Goal: Use online tool/utility

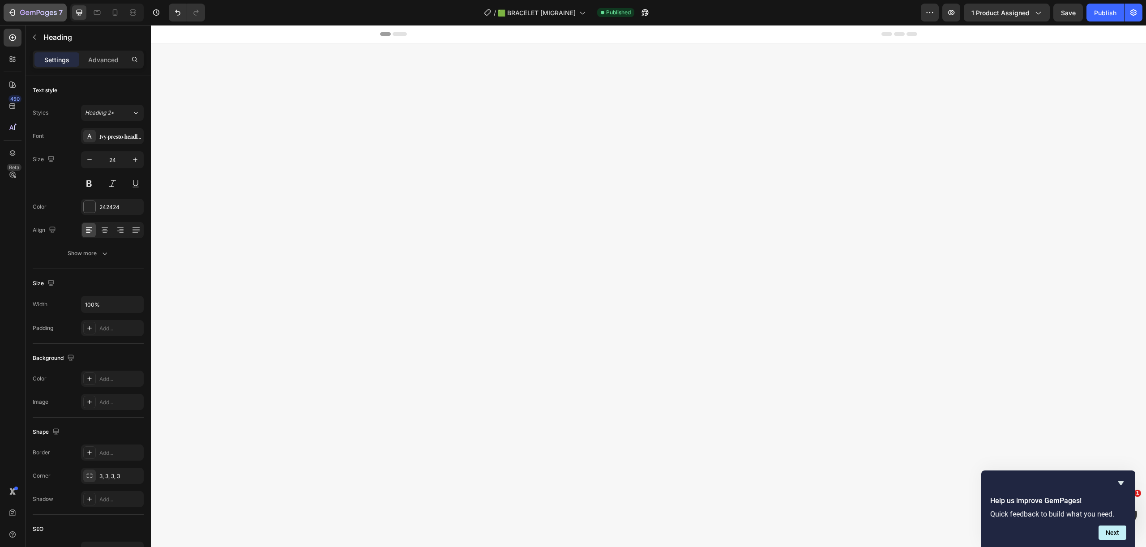
scroll to position [1645, 0]
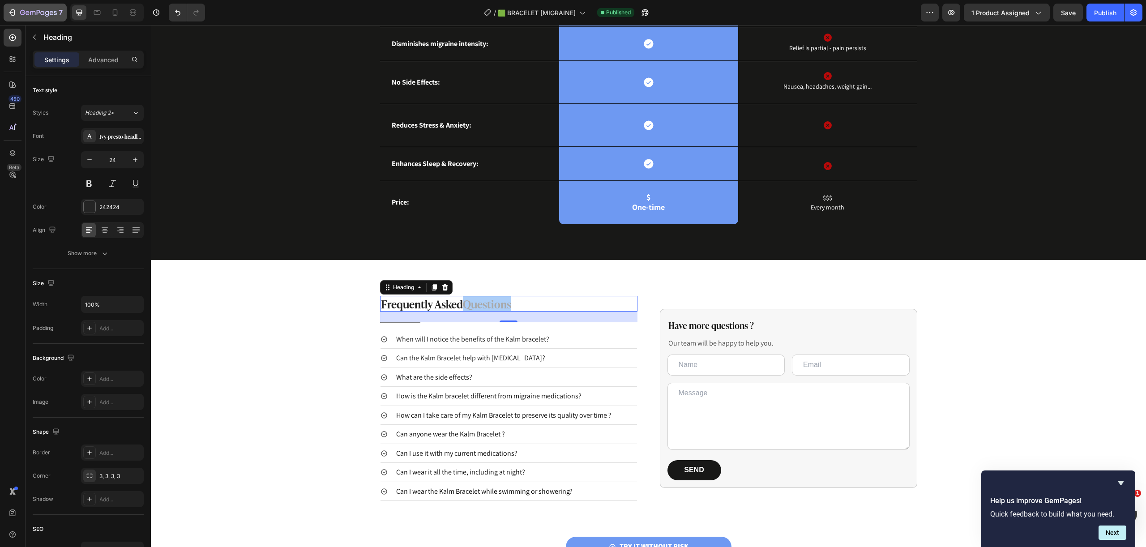
click at [12, 12] on icon "button" at bounding box center [12, 12] width 9 height 9
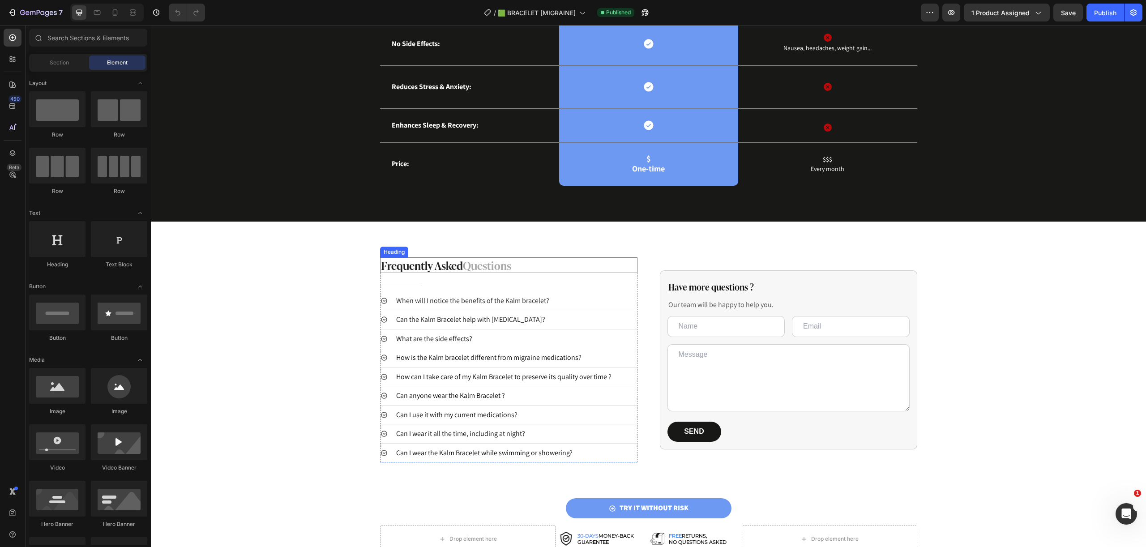
scroll to position [1695, 0]
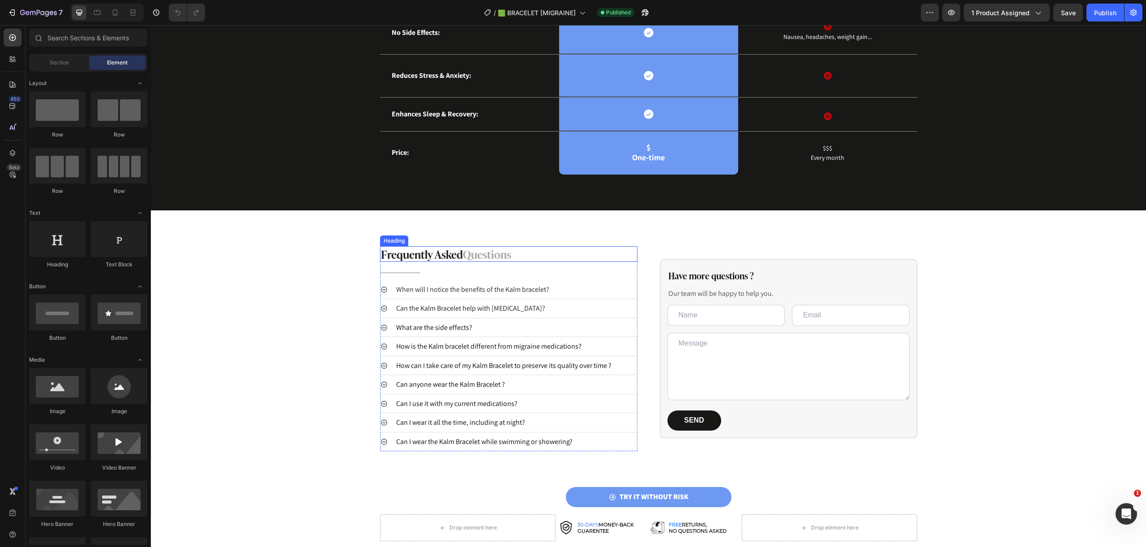
click at [494, 262] on span "Questions" at bounding box center [487, 253] width 48 height 17
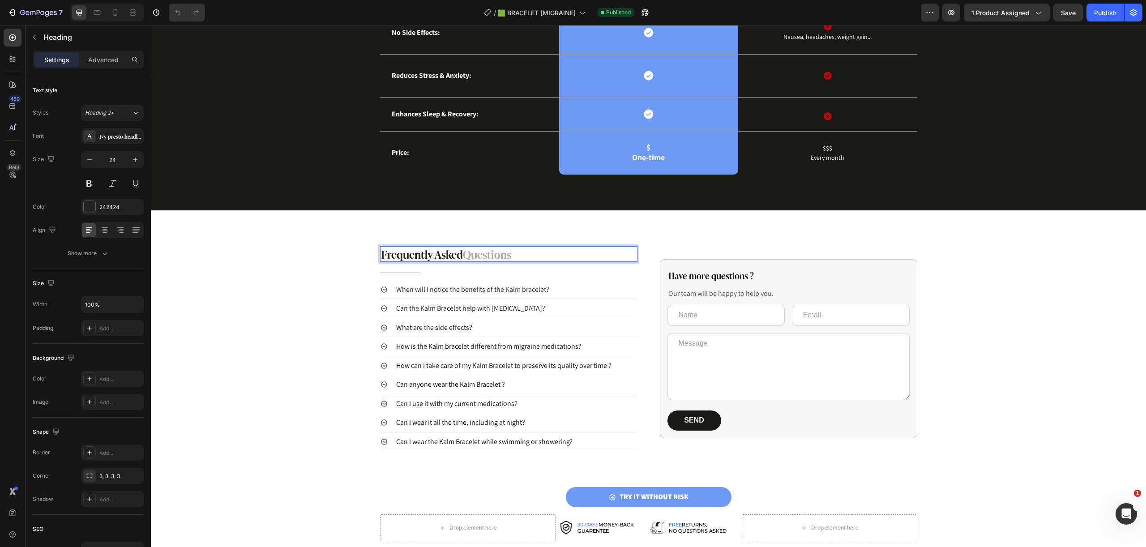
click at [494, 262] on span "Questions" at bounding box center [487, 253] width 48 height 17
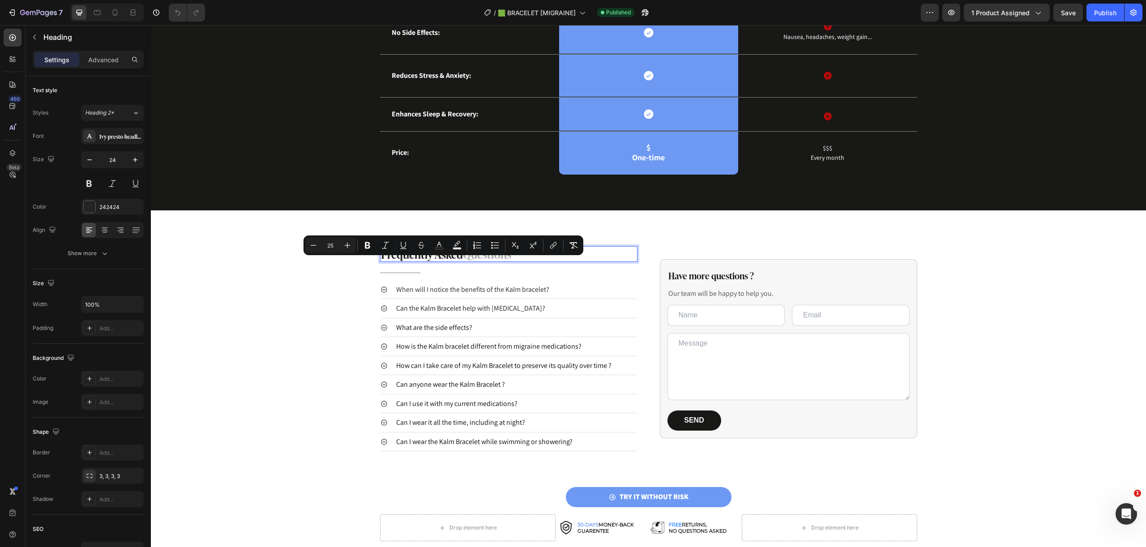
click at [482, 262] on span "Questions" at bounding box center [487, 253] width 48 height 17
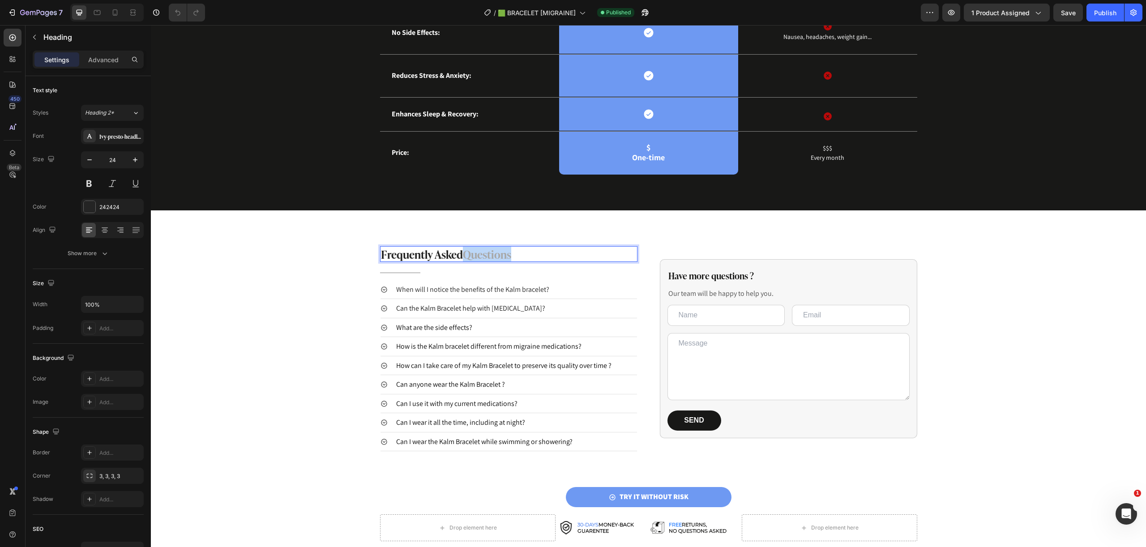
click at [482, 262] on span "Questions" at bounding box center [487, 253] width 48 height 17
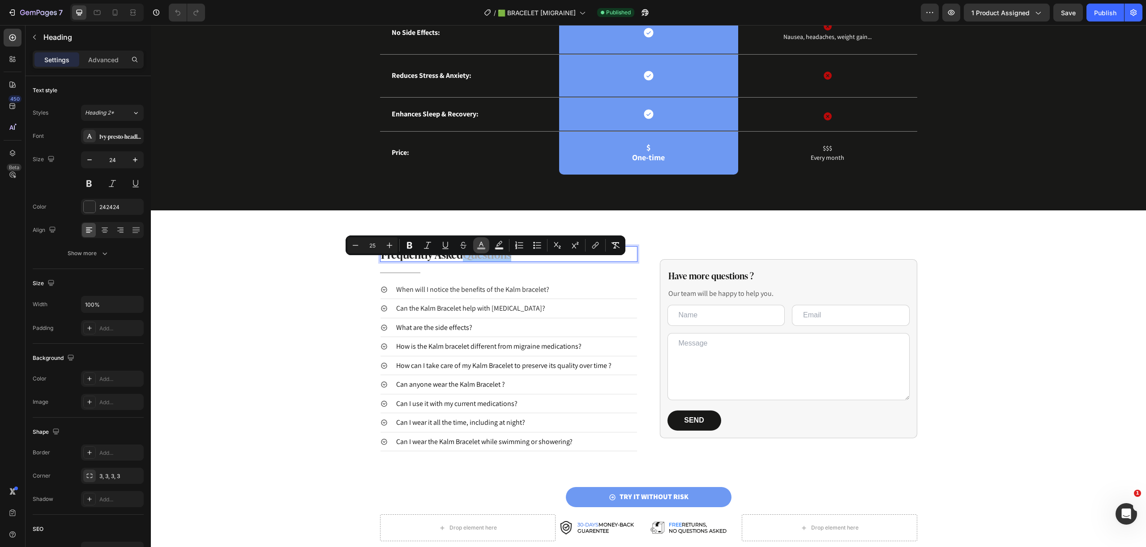
click at [483, 248] on rect "Editor contextual toolbar" at bounding box center [481, 249] width 9 height 2
type input "A8A8A8"
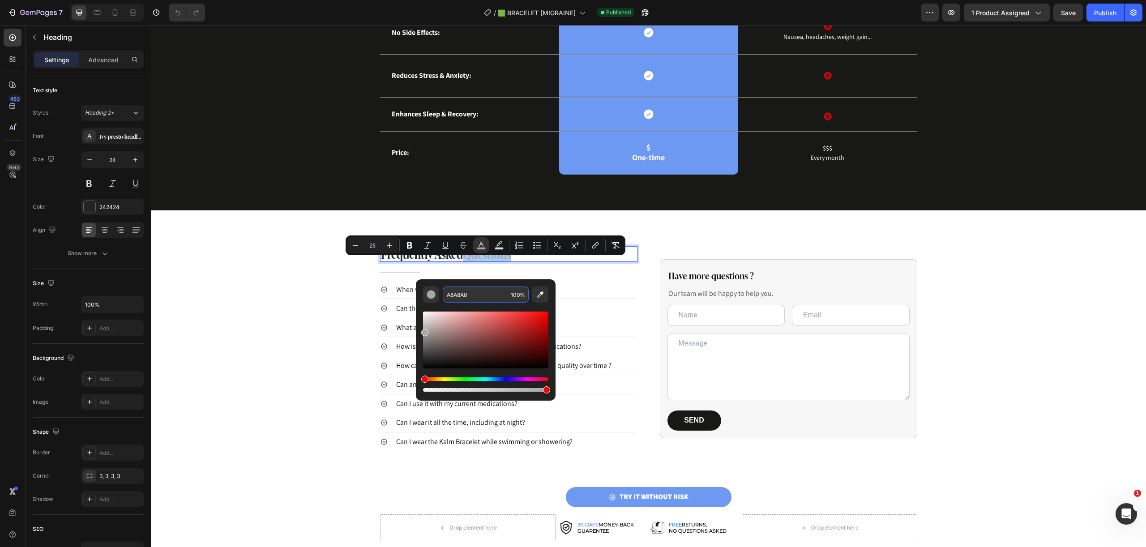
click at [482, 292] on input "A8A8A8" at bounding box center [475, 294] width 64 height 16
copy span "Questions"
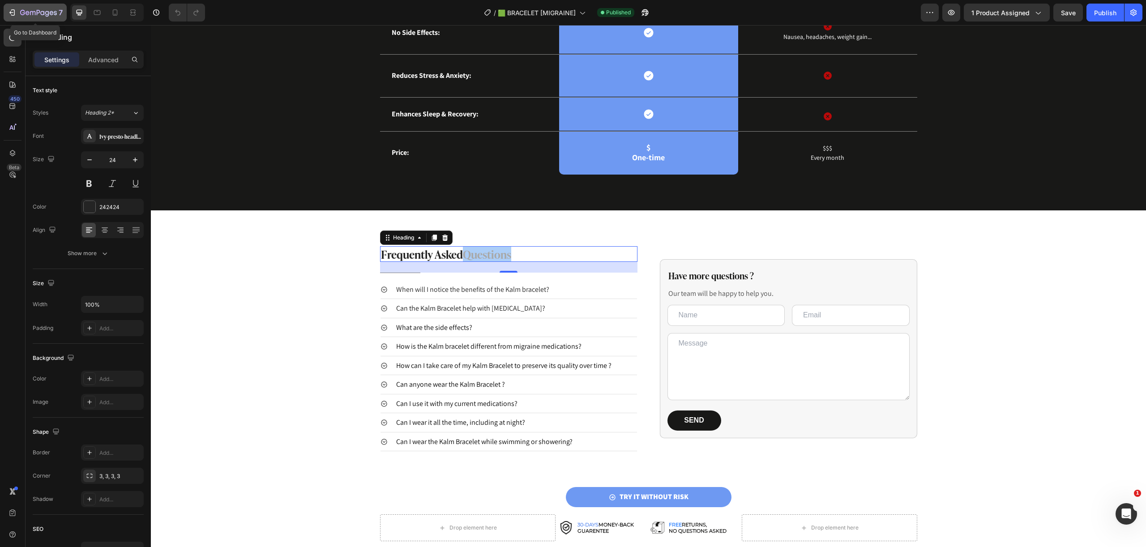
click at [13, 15] on icon "button" at bounding box center [13, 12] width 4 height 6
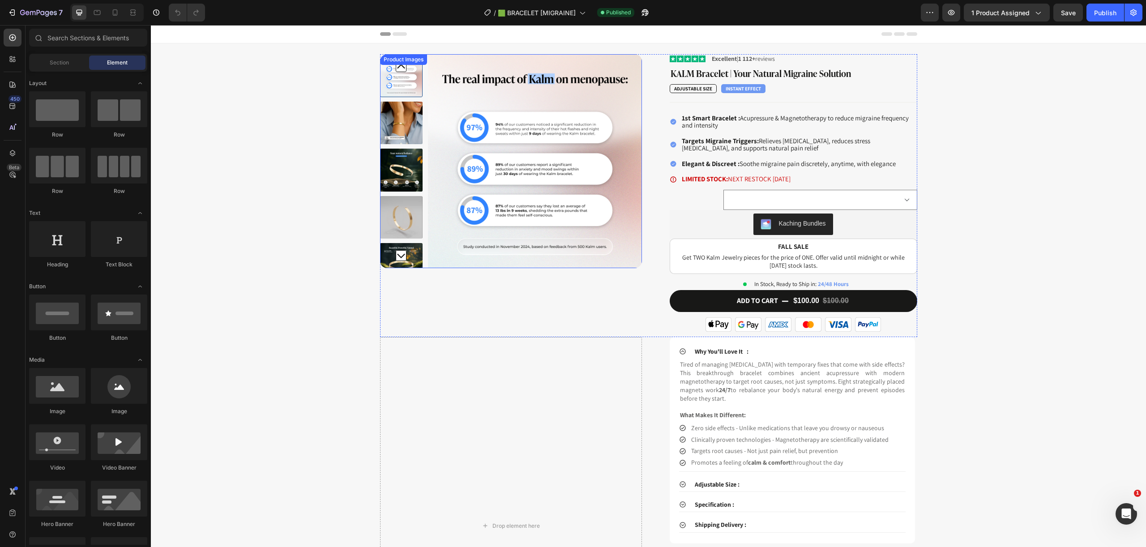
click at [396, 115] on img at bounding box center [401, 123] width 43 height 43
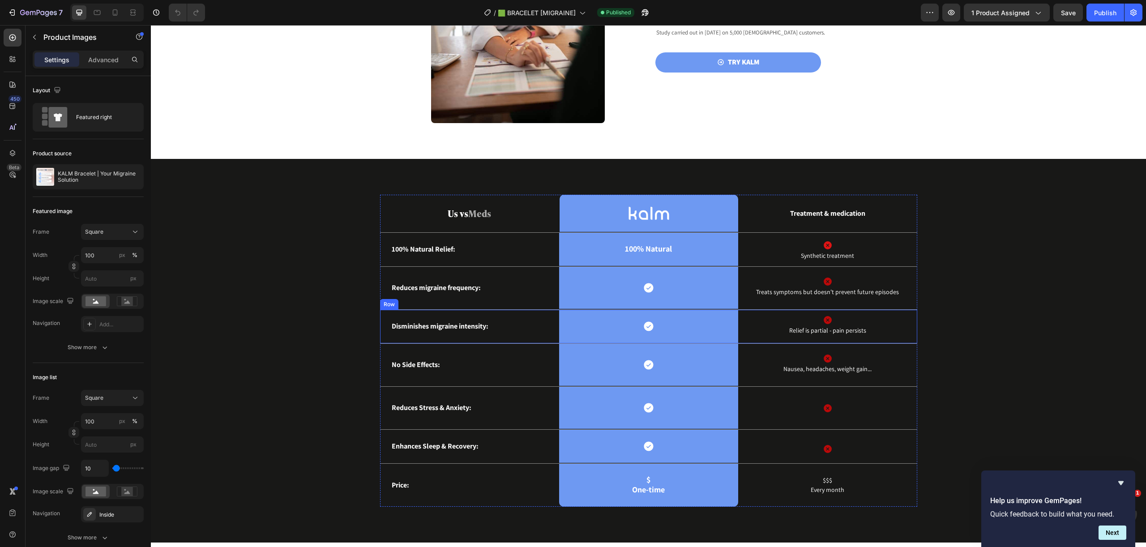
scroll to position [1818, 0]
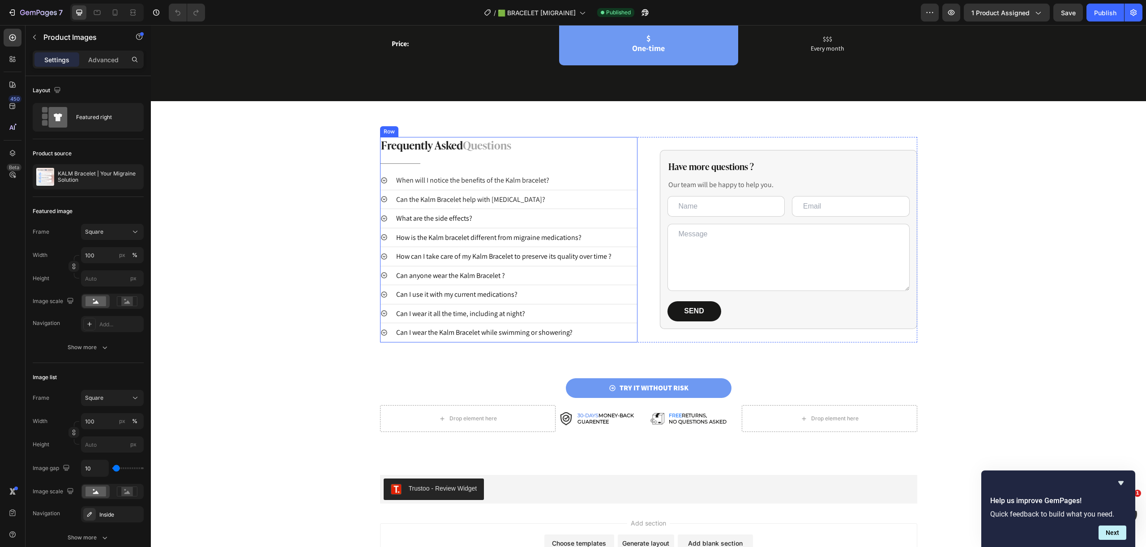
click at [498, 146] on span "Questions" at bounding box center [487, 144] width 48 height 17
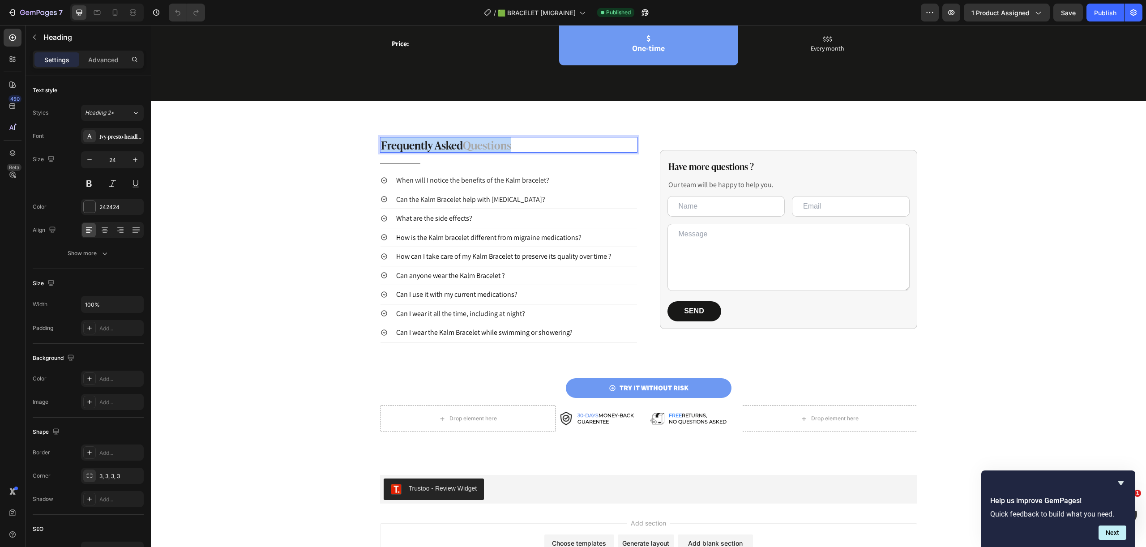
click at [498, 146] on span "Questions" at bounding box center [487, 144] width 48 height 17
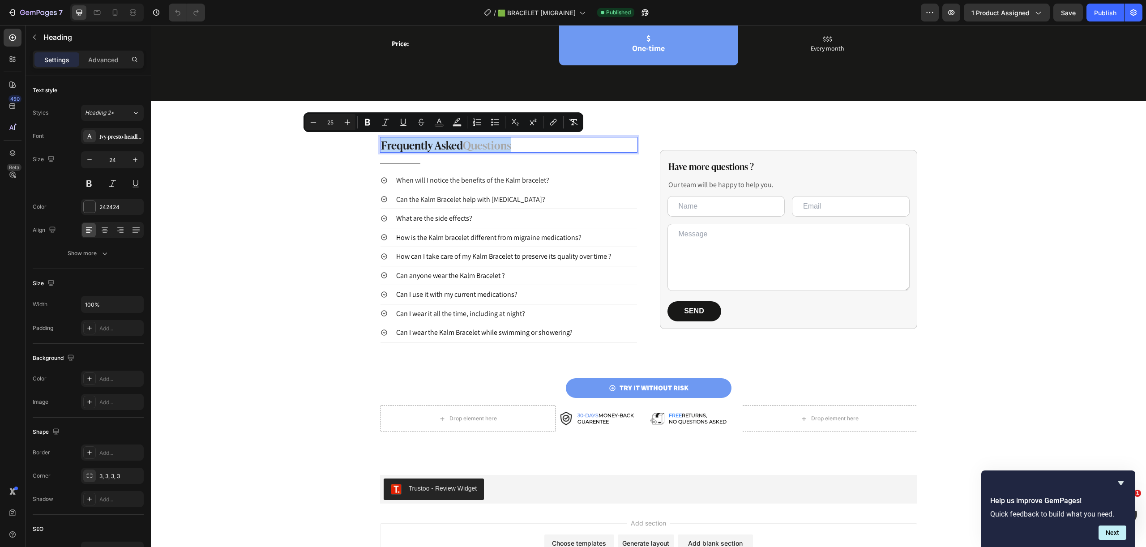
click at [498, 146] on span "Questions" at bounding box center [487, 144] width 48 height 17
click at [497, 148] on span "Questions" at bounding box center [487, 144] width 48 height 17
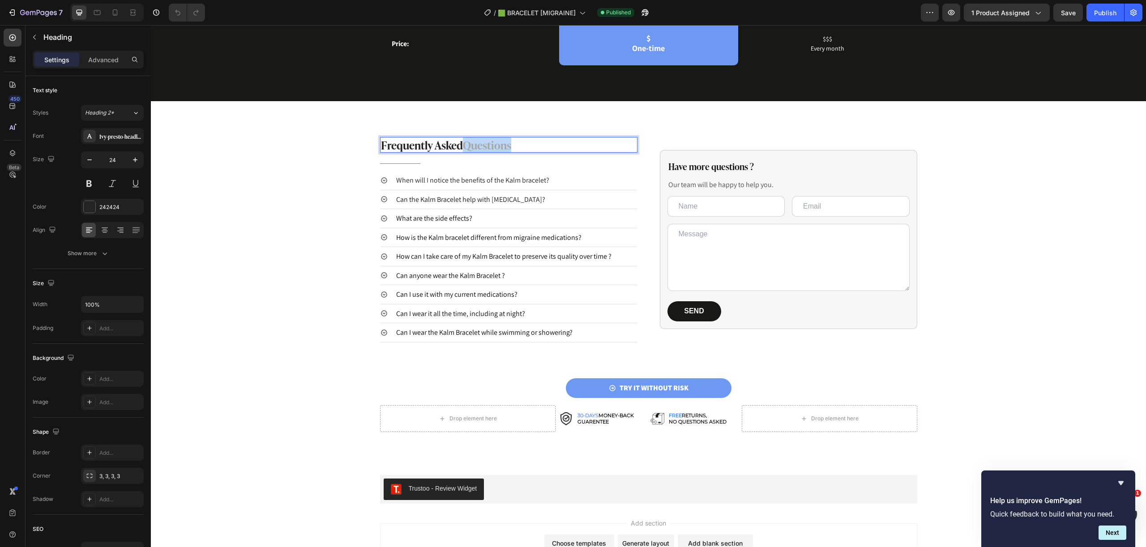
click at [497, 148] on span "Questions" at bounding box center [487, 144] width 48 height 17
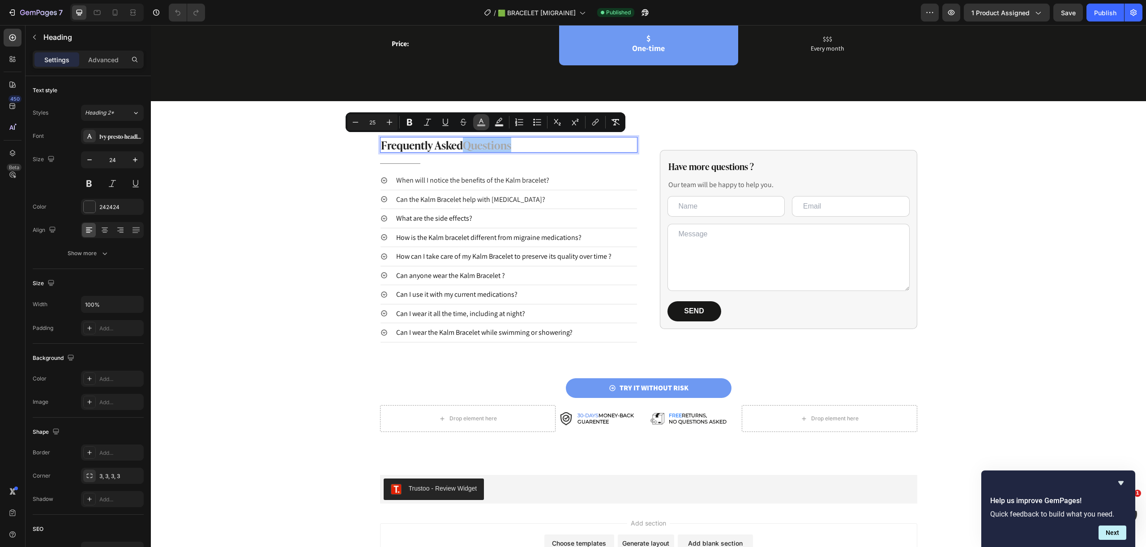
click at [487, 121] on button "color" at bounding box center [481, 122] width 16 height 16
type input "A8A8A8"
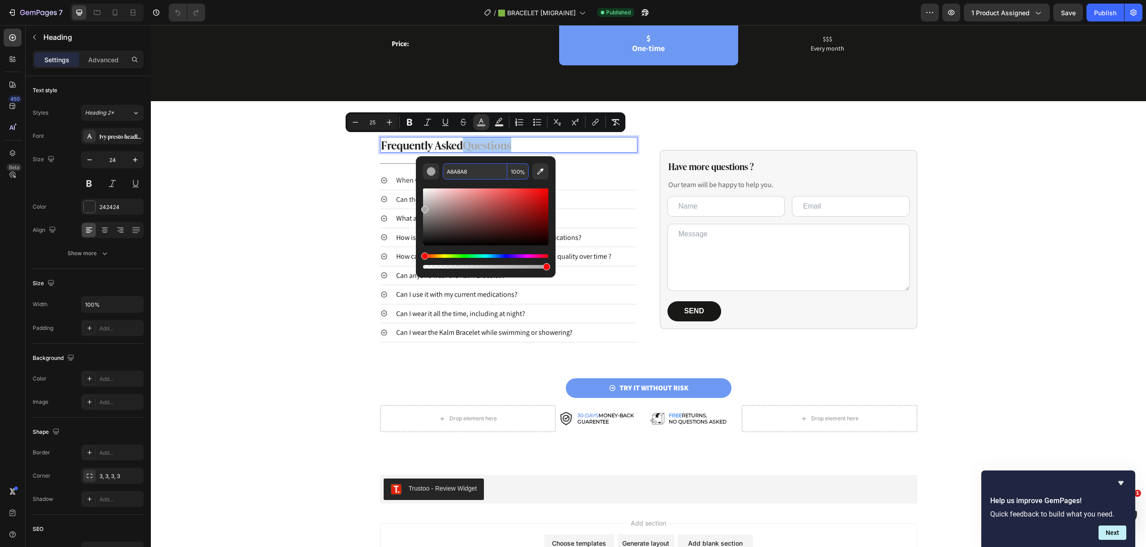
click at [500, 173] on input "A8A8A8" at bounding box center [475, 171] width 64 height 16
copy span "Questions"
